Goal: Task Accomplishment & Management: Complete application form

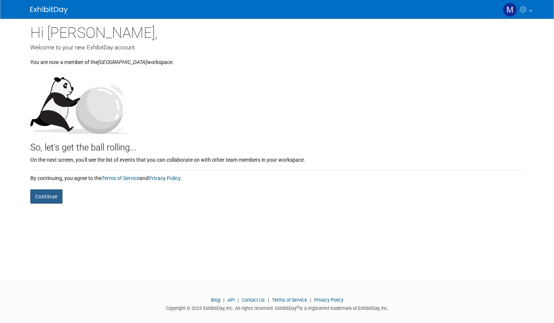
click at [45, 192] on button "Continue" at bounding box center [46, 196] width 32 height 14
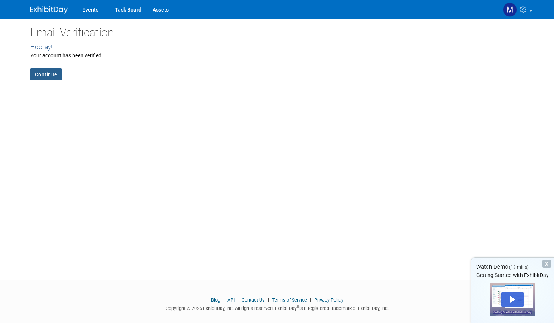
click at [48, 70] on link "Continue" at bounding box center [45, 74] width 31 height 12
